Goal: Task Accomplishment & Management: Complete application form

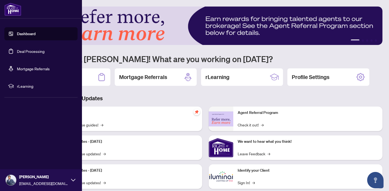
click at [35, 51] on link "Deal Processing" at bounding box center [31, 51] width 28 height 5
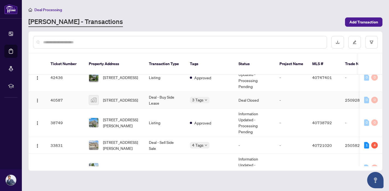
scroll to position [63, 0]
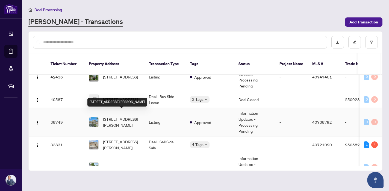
click at [127, 116] on span "[STREET_ADDRESS][PERSON_NAME]" at bounding box center [121, 122] width 37 height 12
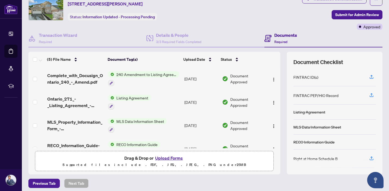
click at [161, 159] on button "Upload Forms" at bounding box center [168, 158] width 31 height 7
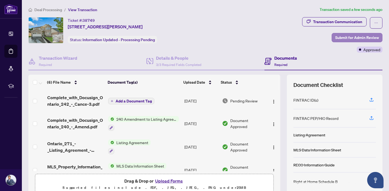
click at [341, 37] on span "Submit for Admin Review" at bounding box center [357, 37] width 44 height 9
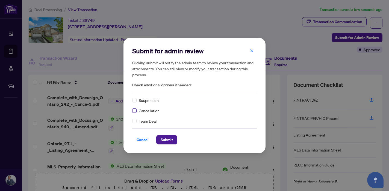
click at [133, 112] on span at bounding box center [134, 111] width 4 height 4
click at [164, 140] on span "Submit" at bounding box center [166, 140] width 12 height 9
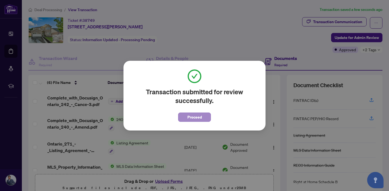
click at [200, 116] on span "Proceed" at bounding box center [194, 117] width 14 height 9
